Goal: Transaction & Acquisition: Purchase product/service

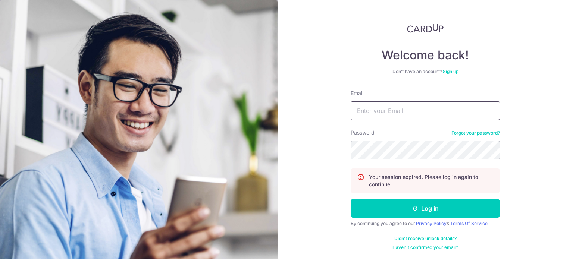
type input "alchemypharm@hotmail.com"
click at [388, 207] on button "Log in" at bounding box center [425, 208] width 149 height 19
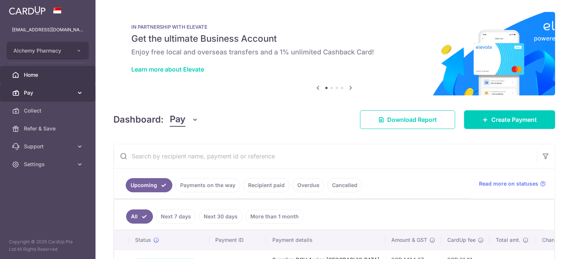
click at [40, 95] on span "Pay" at bounding box center [48, 92] width 49 height 7
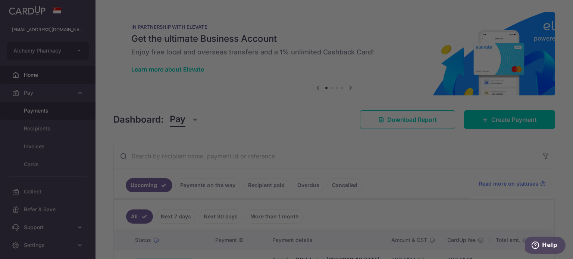
click at [43, 109] on div at bounding box center [289, 131] width 579 height 262
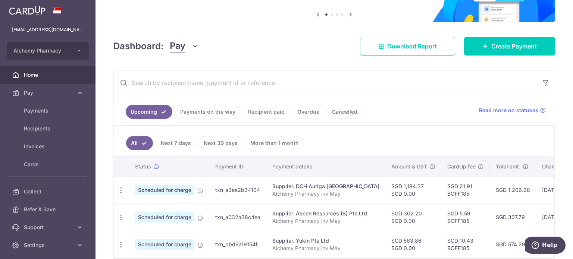
scroll to position [75, 0]
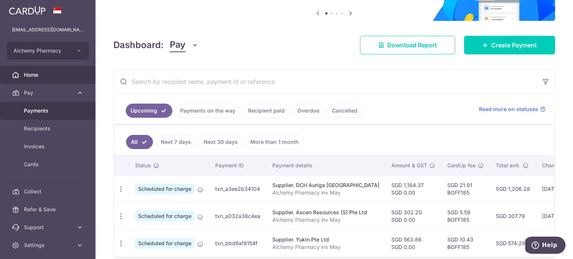
click at [48, 107] on span "Payments" at bounding box center [48, 110] width 49 height 7
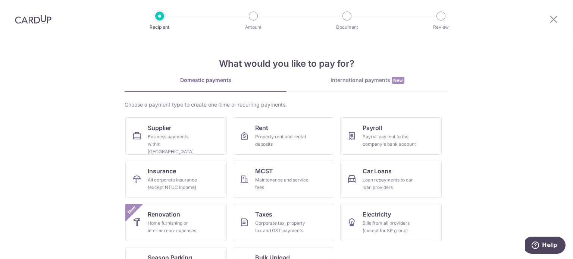
click at [148, 141] on div "Business payments within Singapore" at bounding box center [175, 144] width 54 height 22
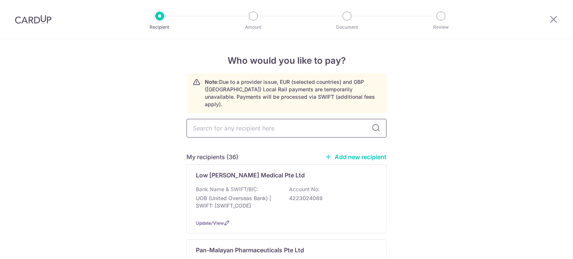
drag, startPoint x: 0, startPoint y: 0, endPoint x: 205, endPoint y: 122, distance: 238.4
click at [251, 125] on input "text" at bounding box center [287, 128] width 200 height 19
click at [243, 119] on input "text" at bounding box center [287, 128] width 200 height 19
click at [209, 122] on input "text" at bounding box center [287, 128] width 200 height 19
type input "omro"
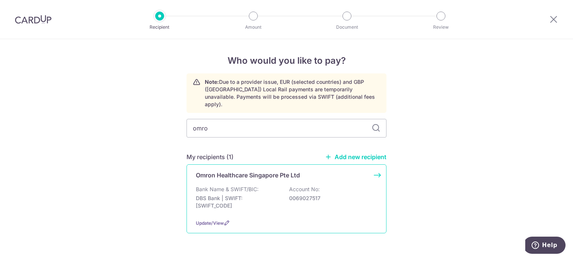
click at [236, 171] on p "Omron Healthcare Singapore Pte Ltd" at bounding box center [248, 175] width 104 height 9
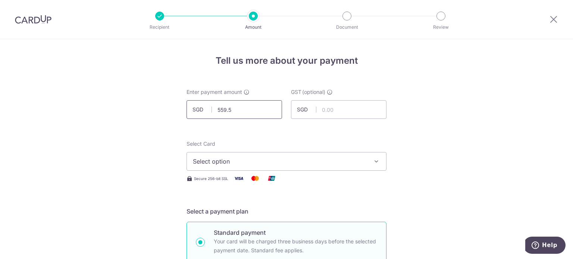
click at [229, 110] on input "559.5" at bounding box center [235, 109] width 96 height 19
type input "559.50"
click at [239, 162] on span "Select option" at bounding box center [280, 161] width 174 height 9
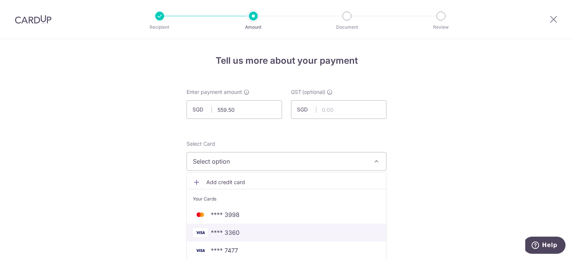
click at [234, 233] on span "**** 3360" at bounding box center [225, 232] width 29 height 9
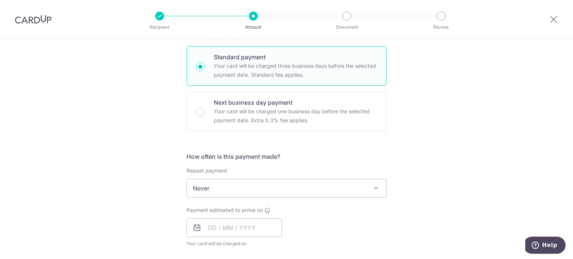
scroll to position [187, 0]
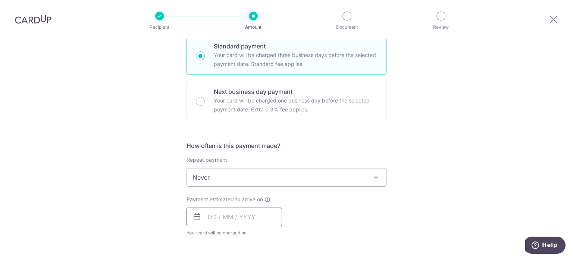
click at [209, 216] on input "text" at bounding box center [235, 217] width 96 height 19
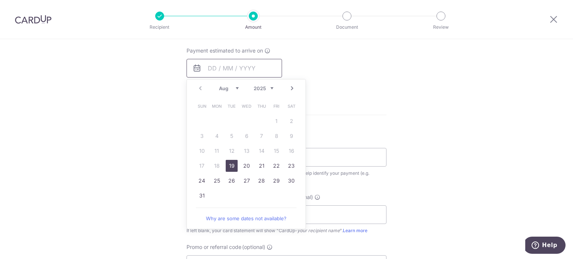
scroll to position [336, 0]
click at [227, 163] on link "19" at bounding box center [232, 166] width 12 height 12
type input "19/08/2025"
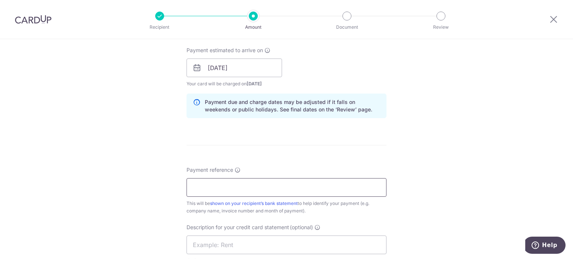
click at [235, 186] on input "Payment reference" at bounding box center [287, 187] width 200 height 19
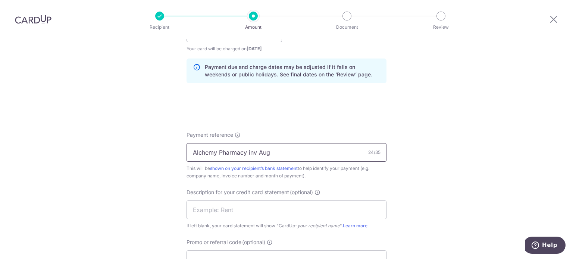
scroll to position [410, 0]
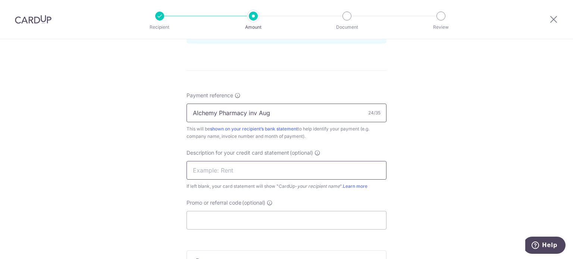
type input "Alchemy Pharmacy inv Aug"
click at [240, 170] on input "text" at bounding box center [287, 170] width 200 height 19
type input "inv Aug Omron"
click at [239, 219] on input "Promo or referral code (optional)" at bounding box center [287, 220] width 200 height 19
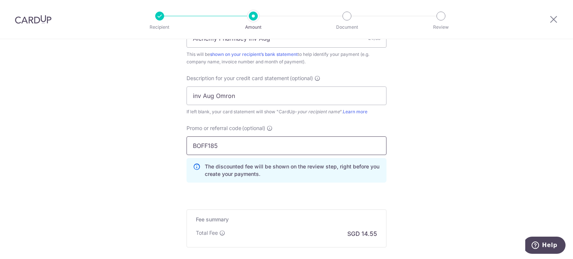
scroll to position [560, 0]
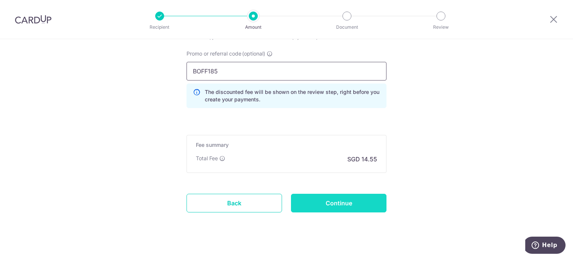
type input "BOFF185"
click at [326, 198] on input "Continue" at bounding box center [339, 203] width 96 height 19
type input "Create Schedule"
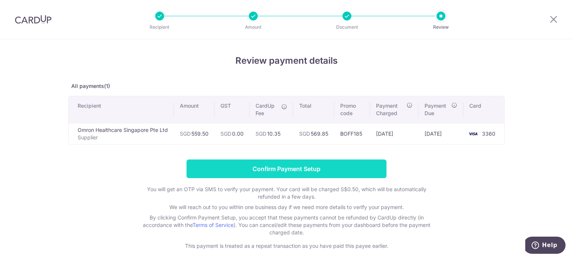
click at [306, 167] on input "Confirm Payment Setup" at bounding box center [287, 169] width 200 height 19
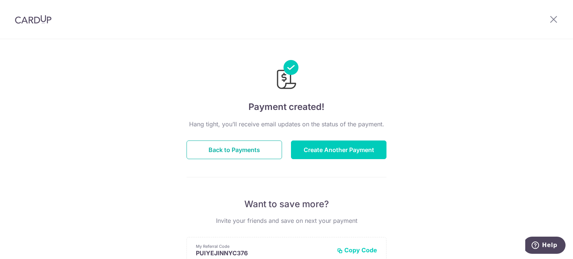
click at [255, 146] on button "Back to Payments" at bounding box center [235, 150] width 96 height 19
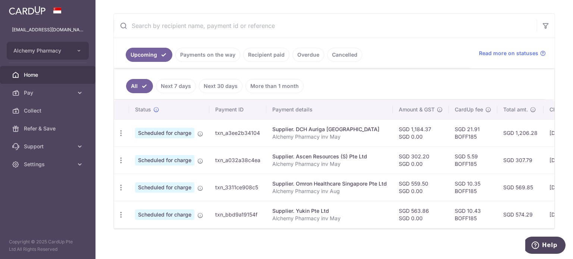
scroll to position [138, 0]
